Goal: Task Accomplishment & Management: Use online tool/utility

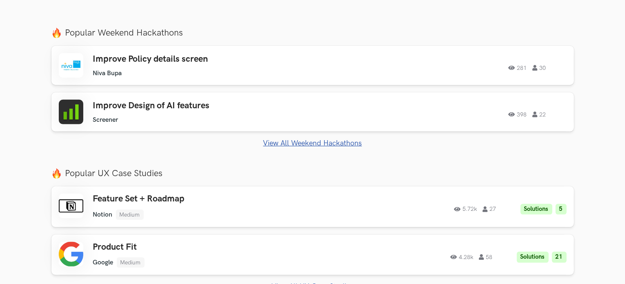
scroll to position [294, 0]
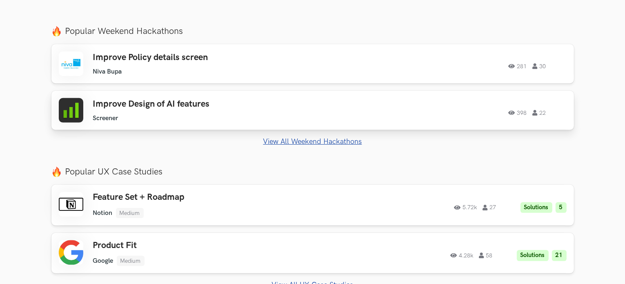
click at [151, 110] on div "Improve Design of AI features Screener Screener 398 22" at bounding box center [209, 110] width 232 height 23
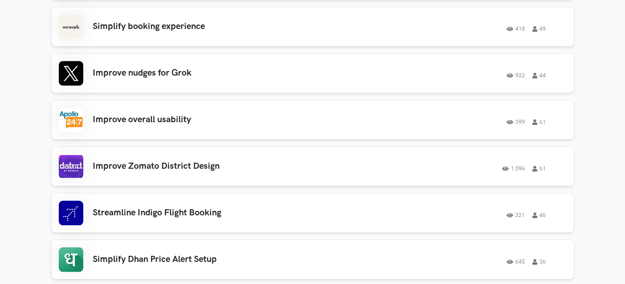
scroll to position [1861, 0]
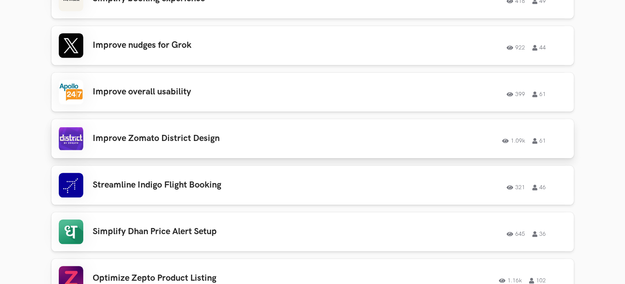
click at [162, 135] on h3 "Improve Zomato District Design" at bounding box center [209, 138] width 232 height 11
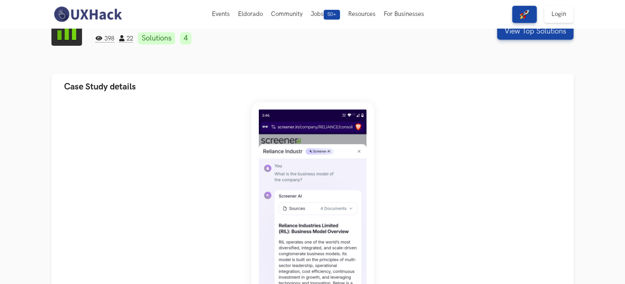
scroll to position [0, 0]
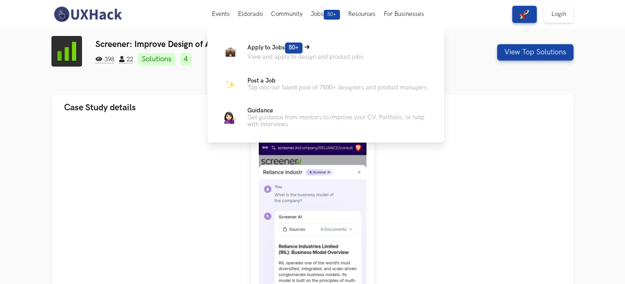
click at [305, 44] on p "Apply to Jobs 50+" at bounding box center [305, 47] width 116 height 11
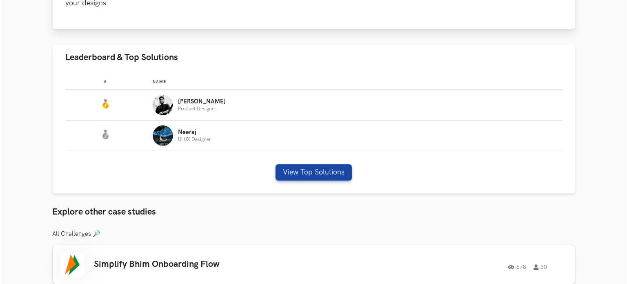
scroll to position [457, 0]
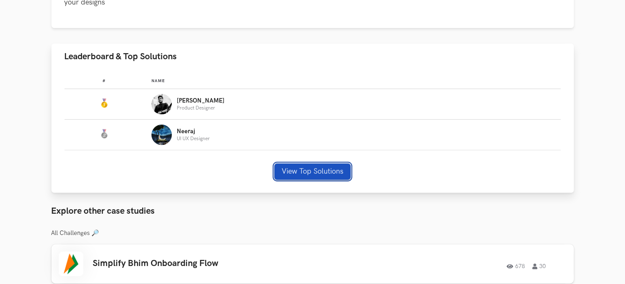
click at [315, 167] on button "View Top Solutions" at bounding box center [312, 171] width 76 height 16
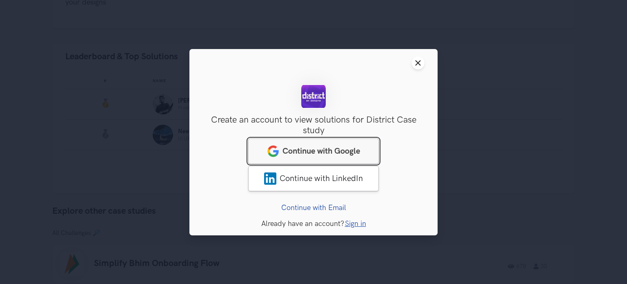
click at [326, 147] on span "Continue with Google" at bounding box center [321, 151] width 78 height 10
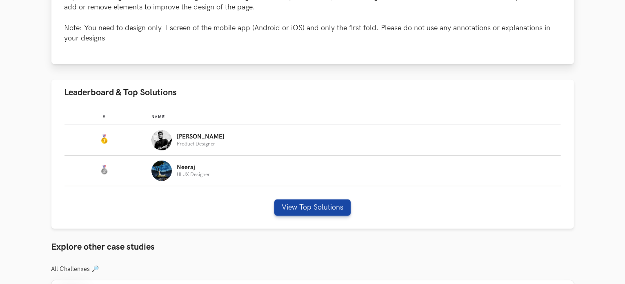
scroll to position [441, 0]
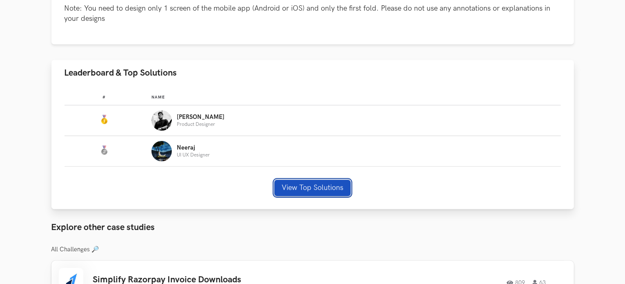
click at [305, 185] on button "View Top Solutions" at bounding box center [312, 188] width 76 height 16
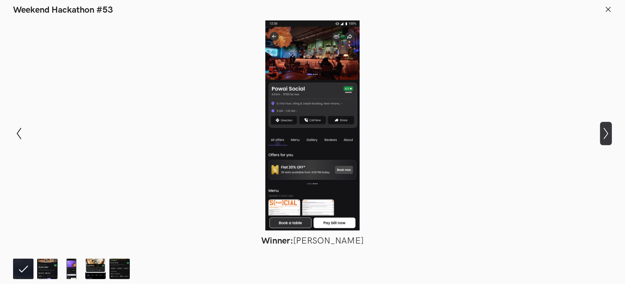
click at [604, 135] on icon "Show next slide" at bounding box center [606, 133] width 12 height 12
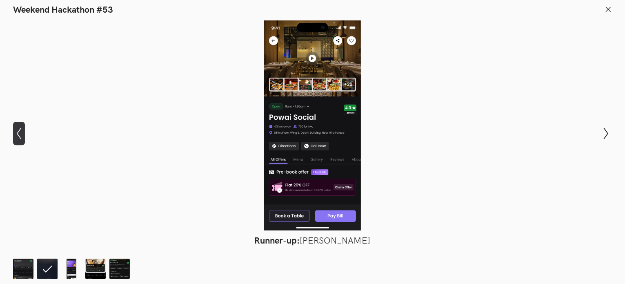
click at [19, 129] on icon "Show previous slide" at bounding box center [19, 133] width 12 height 12
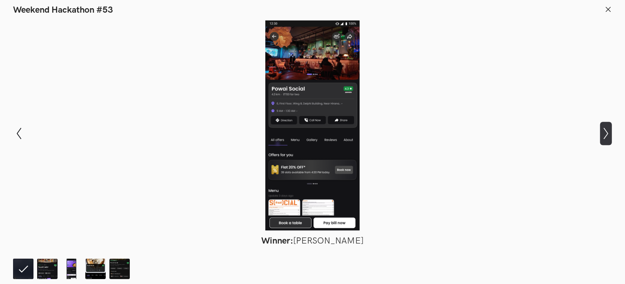
click at [608, 134] on icon "Show next slide" at bounding box center [606, 133] width 12 height 12
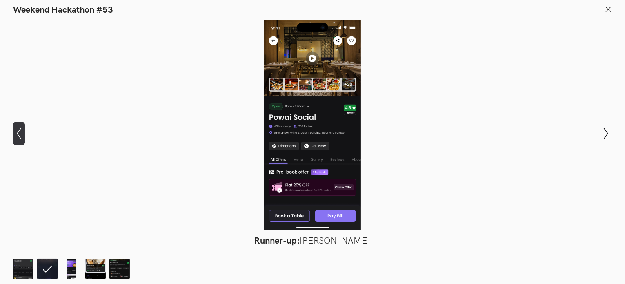
click at [18, 135] on icon at bounding box center [19, 133] width 4 height 11
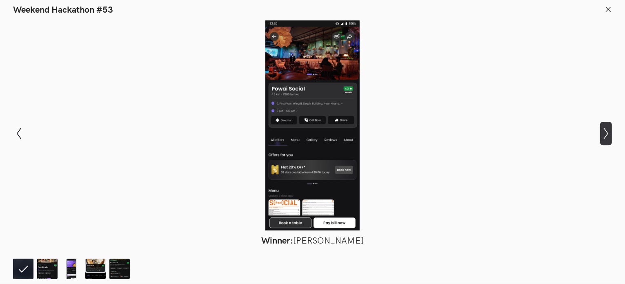
click at [611, 133] on icon "Show next slide" at bounding box center [606, 133] width 12 height 12
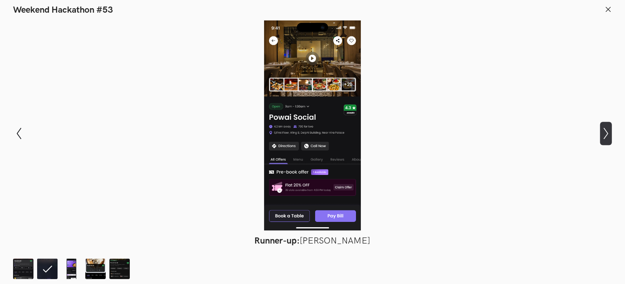
click at [611, 133] on icon "Show next slide" at bounding box center [606, 133] width 12 height 12
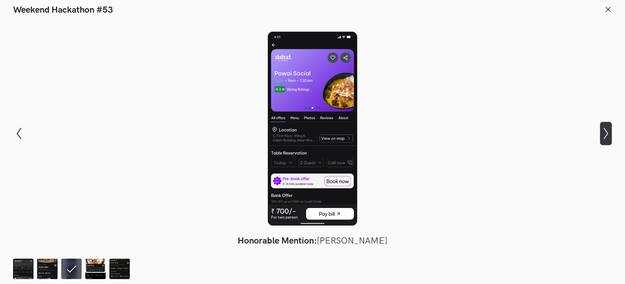
click at [611, 133] on icon "Show next slide" at bounding box center [606, 133] width 12 height 12
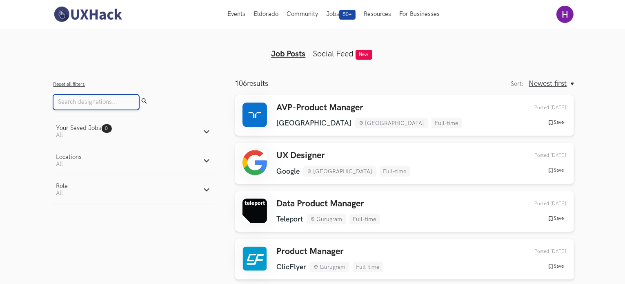
click at [91, 102] on input "Search" at bounding box center [95, 102] width 85 height 15
type input "designer"
click at [139, 95] on button "Submit" at bounding box center [144, 102] width 11 height 15
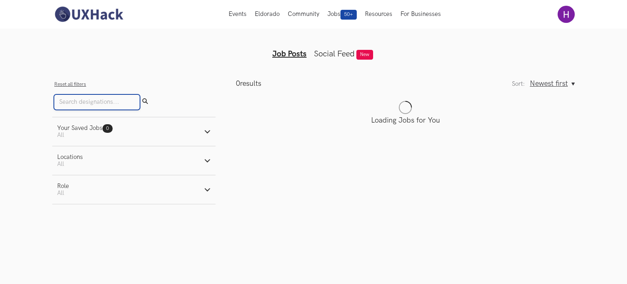
click at [98, 104] on input "Search" at bounding box center [96, 102] width 85 height 15
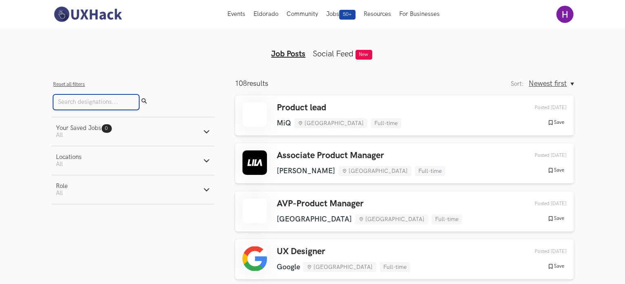
type input "designer"
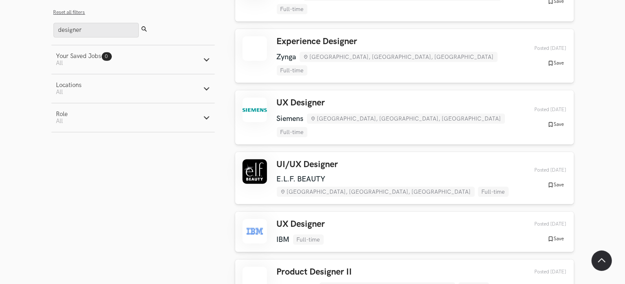
scroll to position [490, 0]
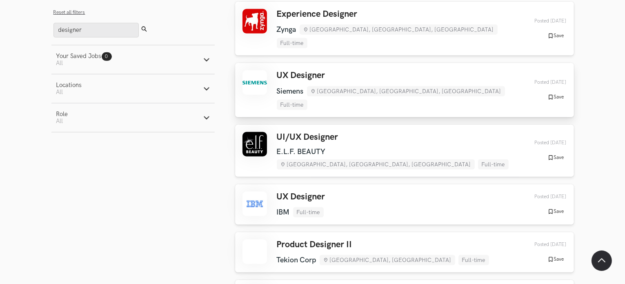
click at [299, 70] on h3 "UX Designer" at bounding box center [396, 75] width 239 height 11
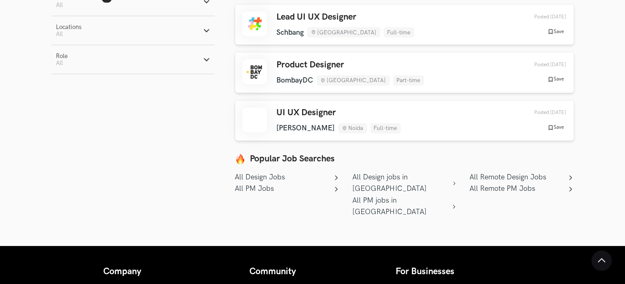
scroll to position [1485, 0]
